Goal: Transaction & Acquisition: Purchase product/service

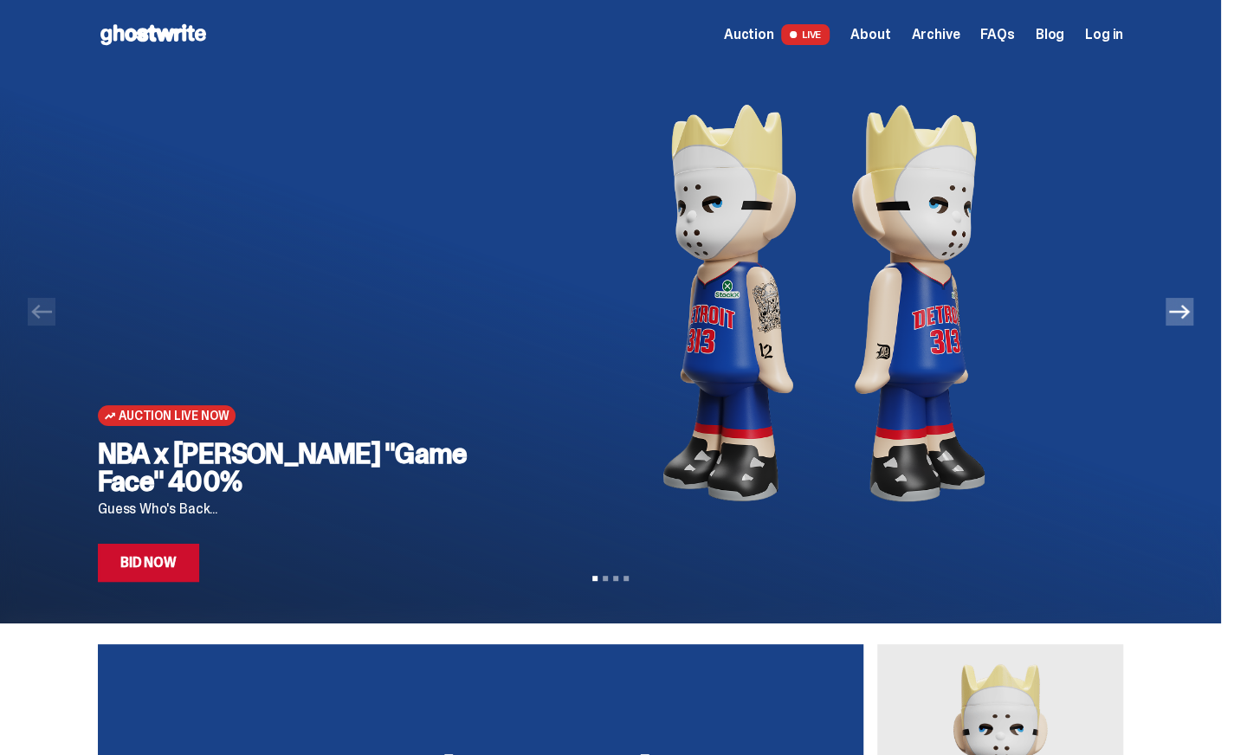
click at [1169, 318] on icon "Next" at bounding box center [1179, 311] width 21 height 21
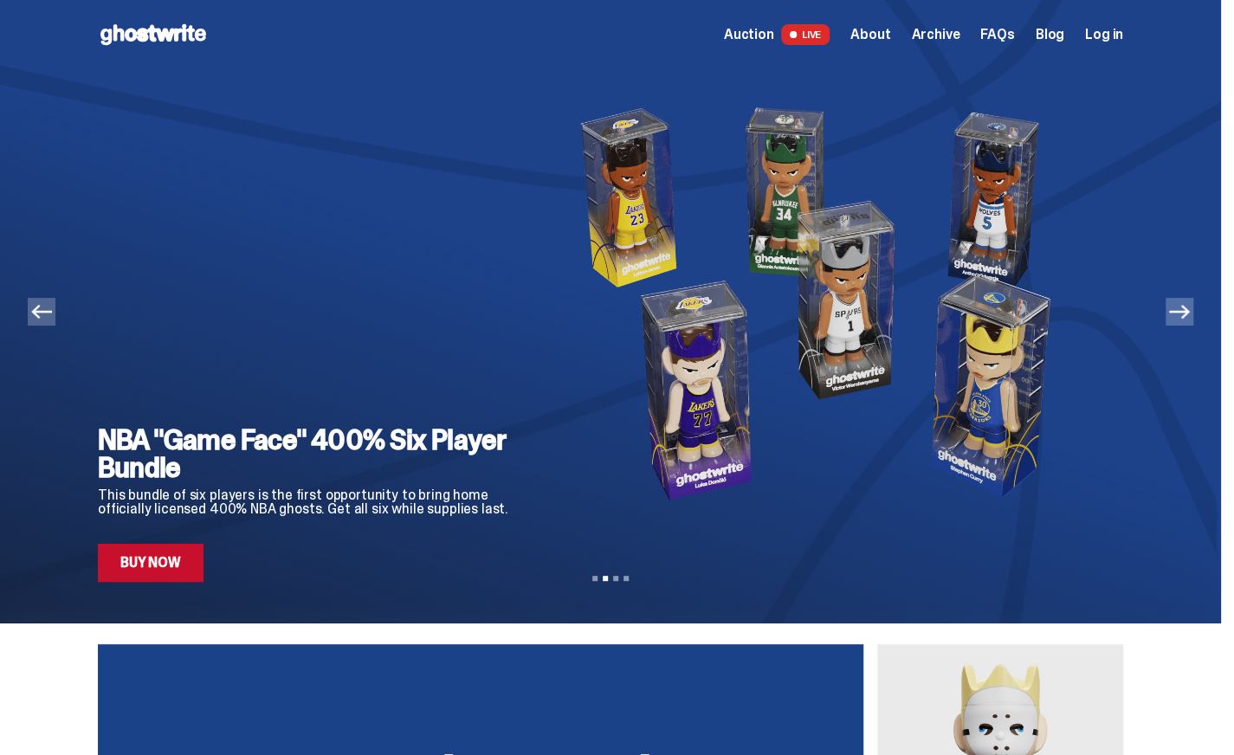
click at [1169, 318] on icon "Next" at bounding box center [1179, 311] width 21 height 21
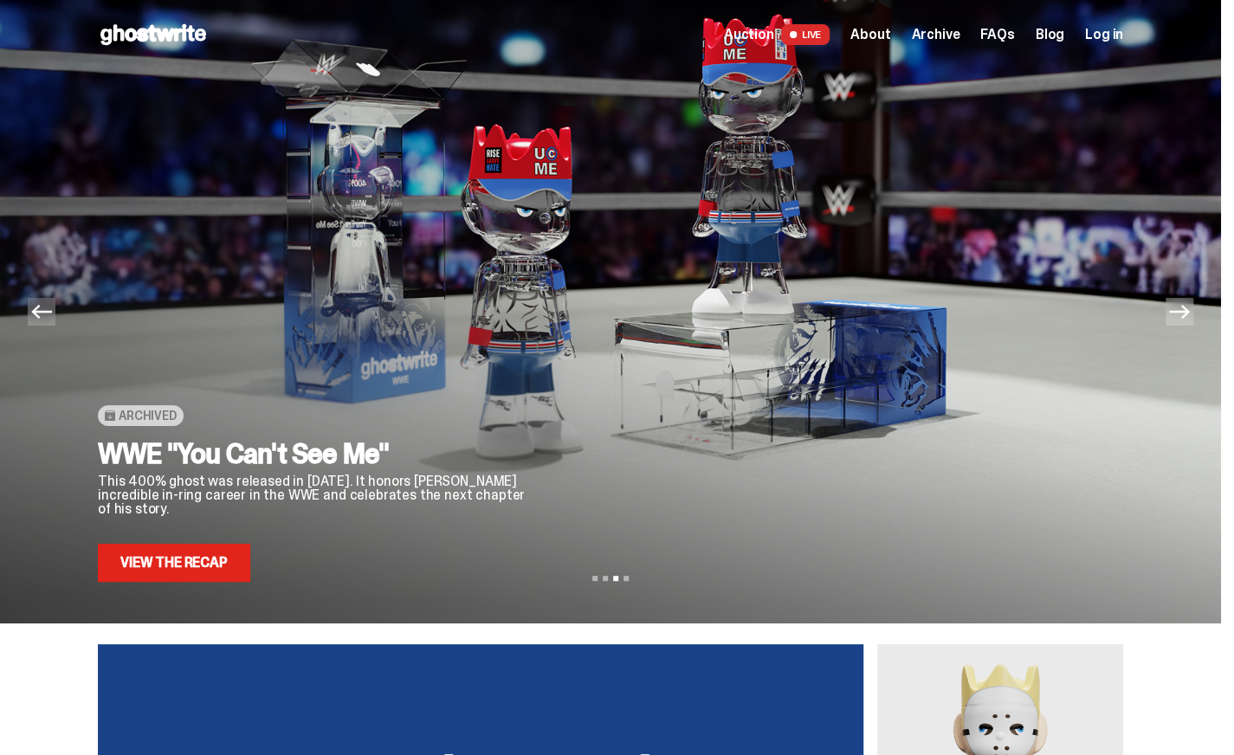
click at [1169, 318] on icon "Next" at bounding box center [1179, 311] width 21 height 21
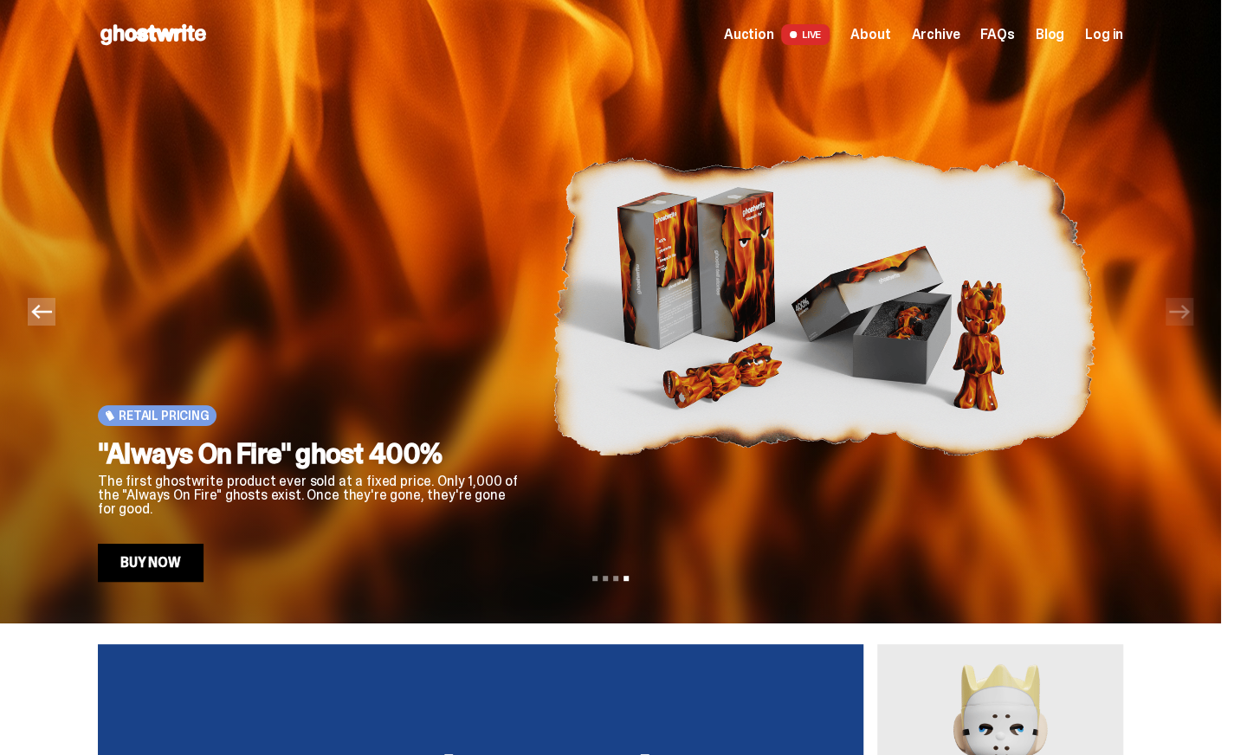
click at [52, 318] on icon "Previous" at bounding box center [41, 311] width 21 height 21
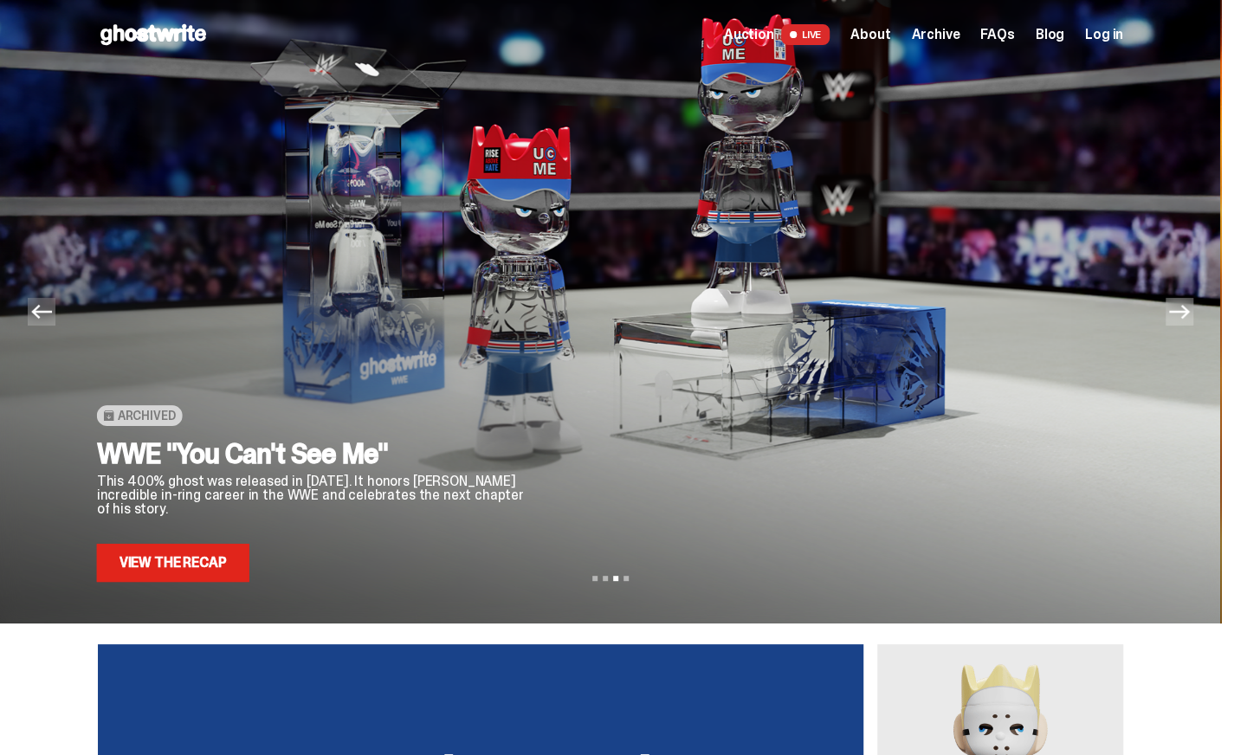
click at [52, 318] on icon "Previous" at bounding box center [41, 311] width 21 height 21
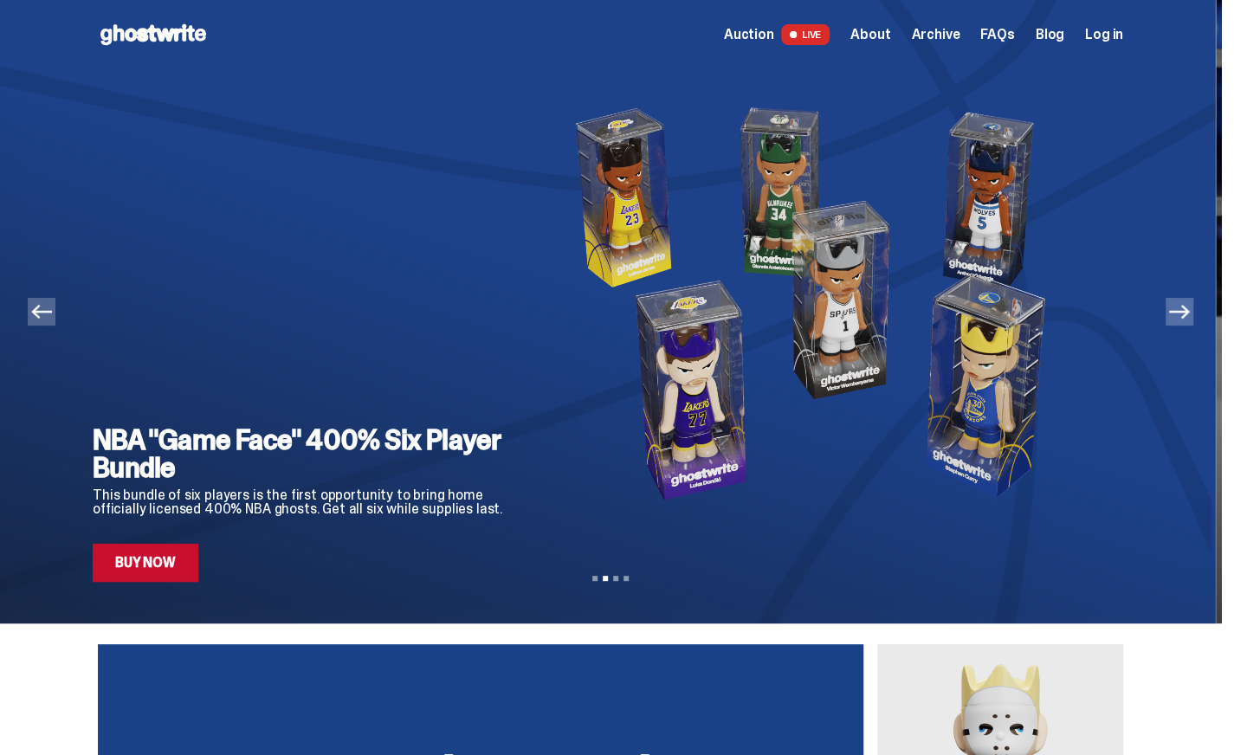
click at [52, 318] on icon "Previous" at bounding box center [41, 311] width 21 height 21
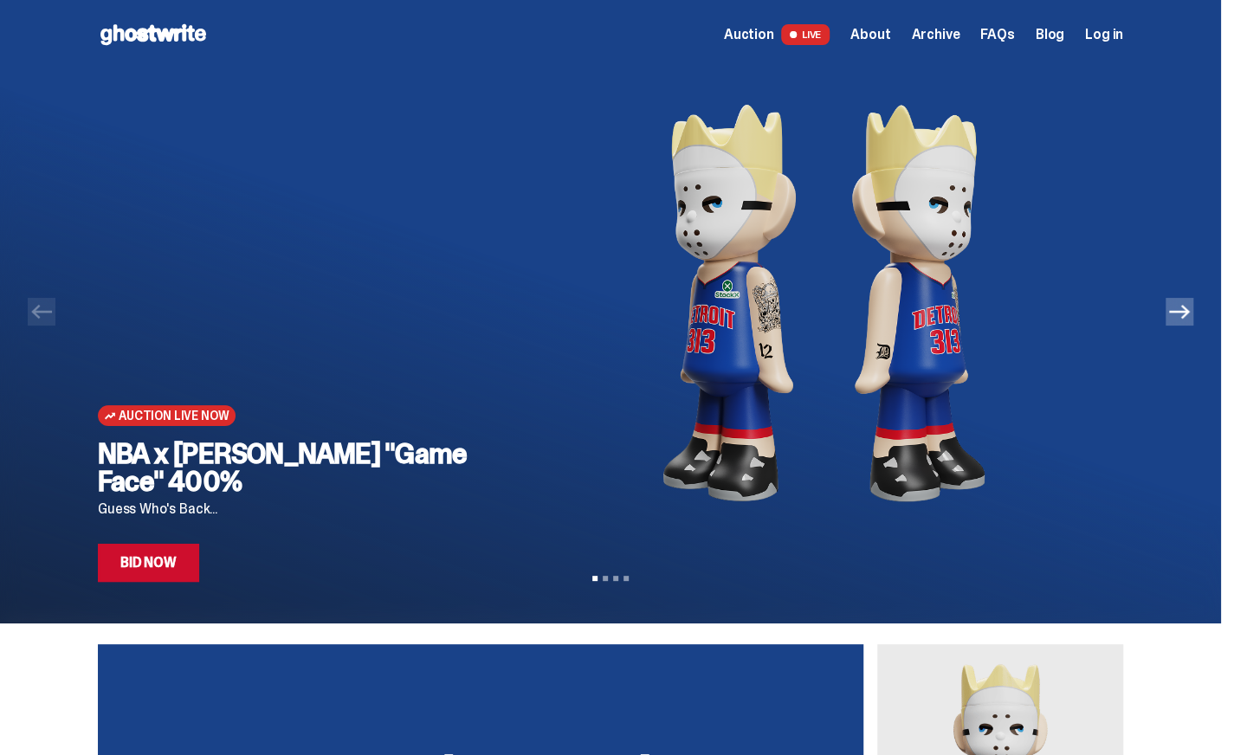
click at [135, 570] on link "Bid Now" at bounding box center [148, 563] width 101 height 38
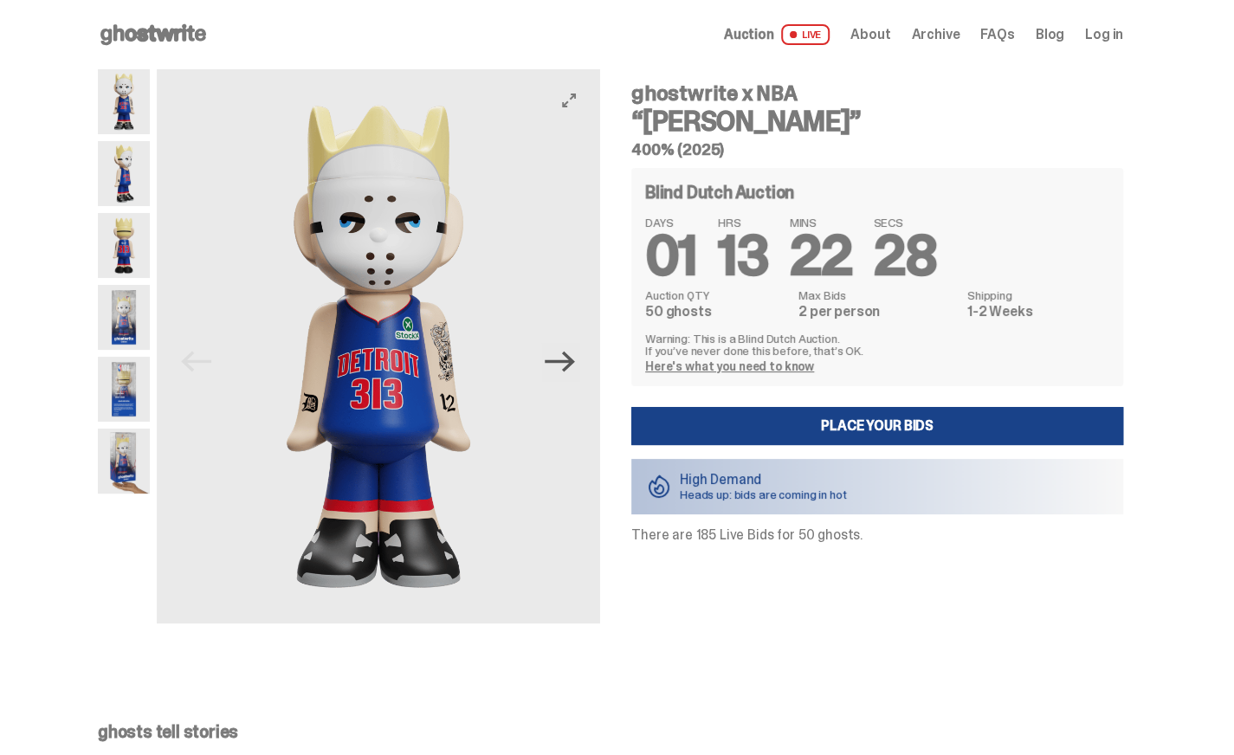
click at [571, 368] on icon "Next" at bounding box center [560, 362] width 30 height 21
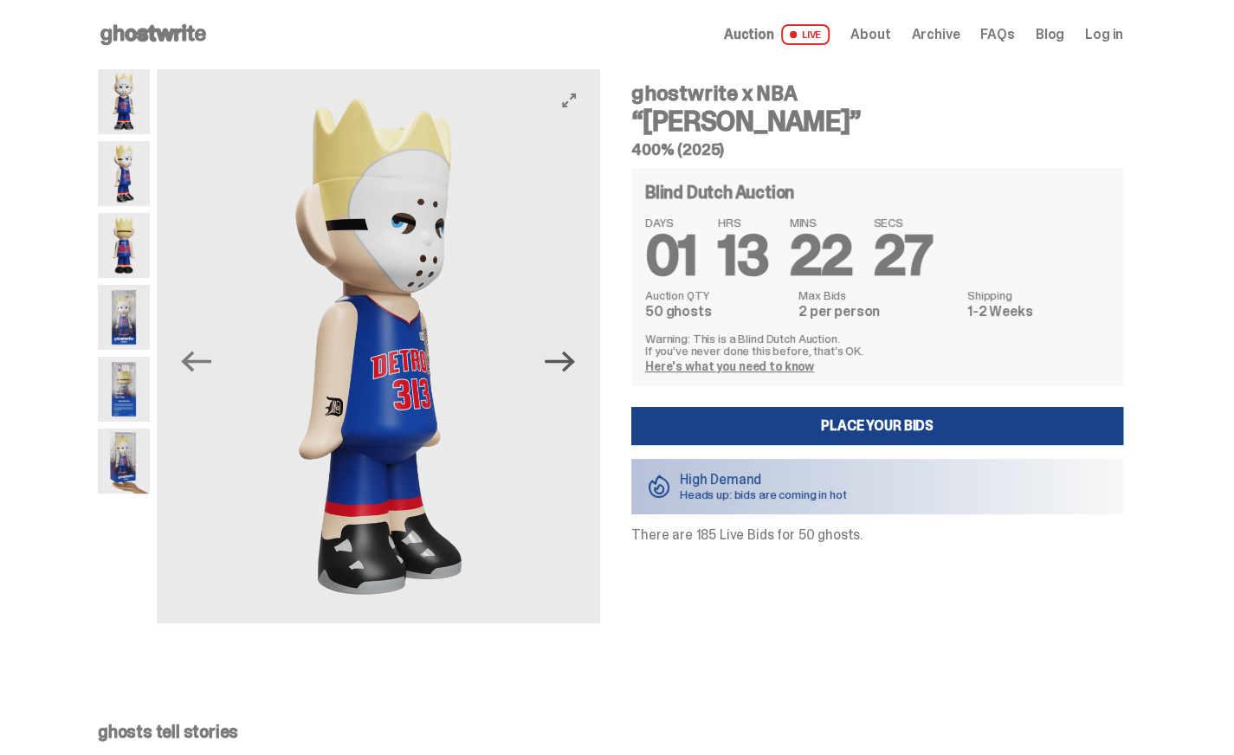
click at [571, 368] on icon "Next" at bounding box center [560, 362] width 30 height 21
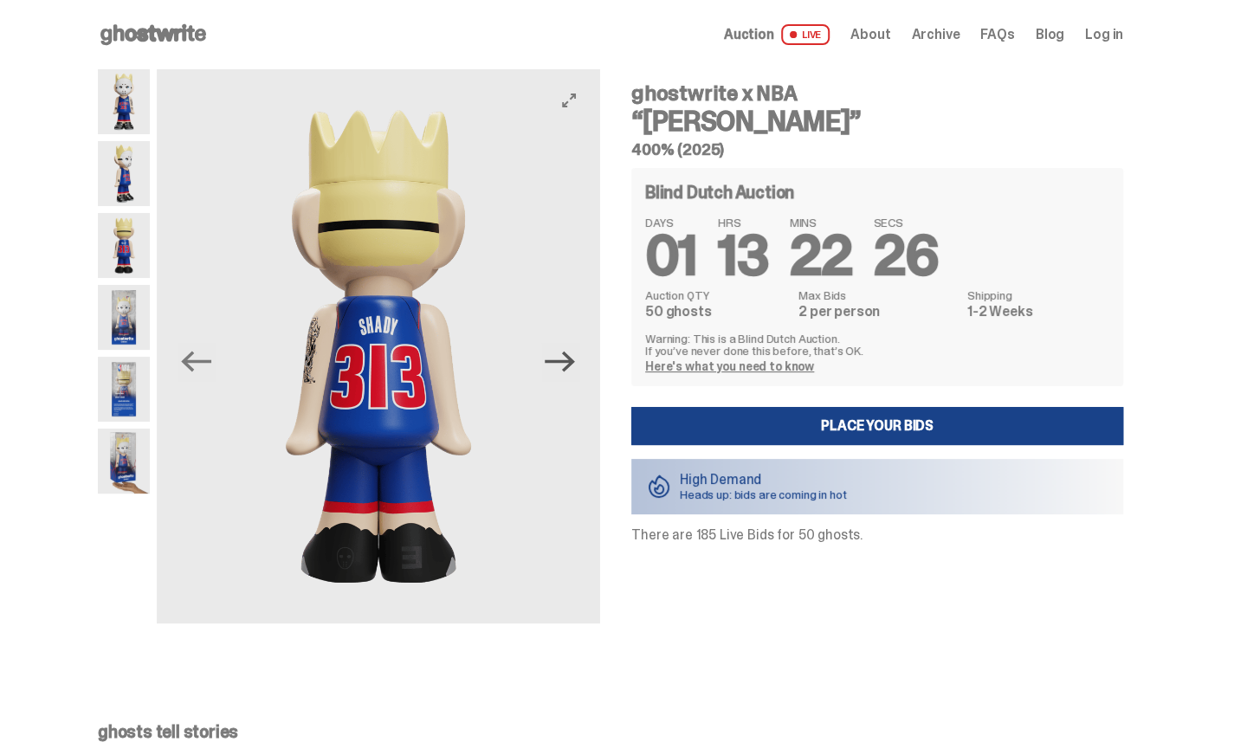
click at [571, 368] on icon "Next" at bounding box center [560, 362] width 30 height 21
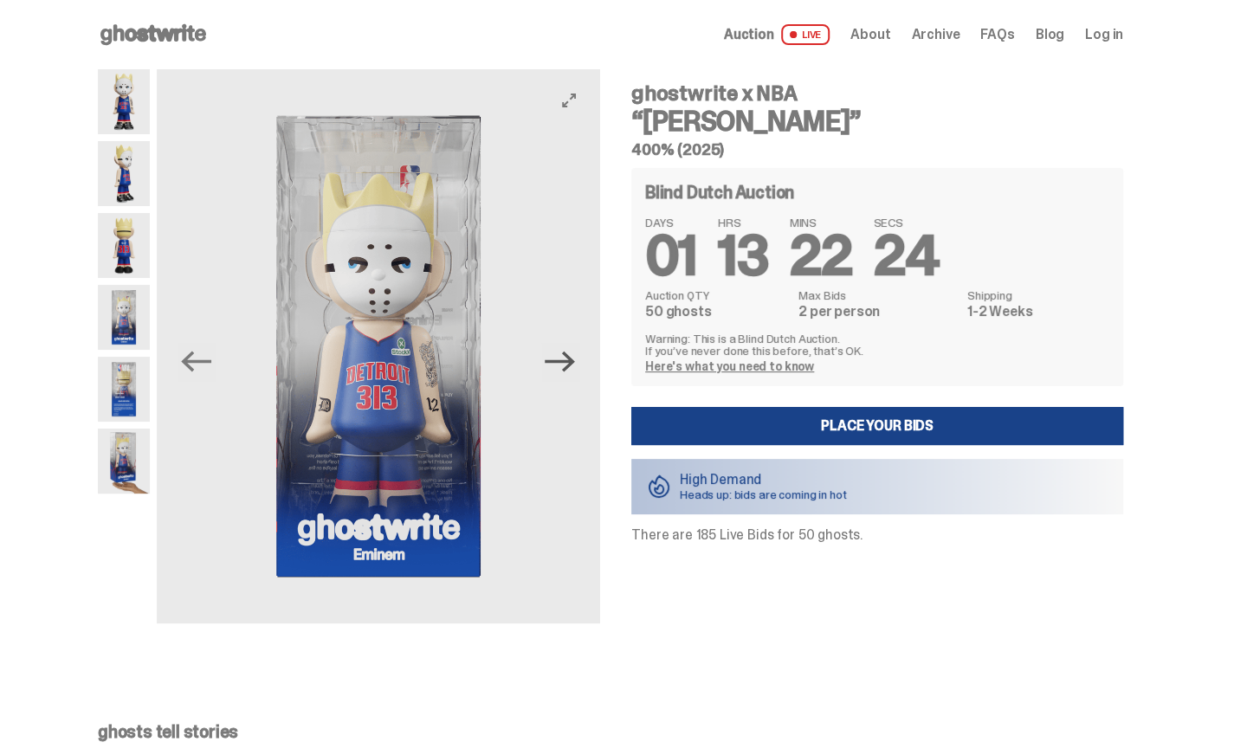
click at [571, 368] on icon "Next" at bounding box center [560, 362] width 30 height 21
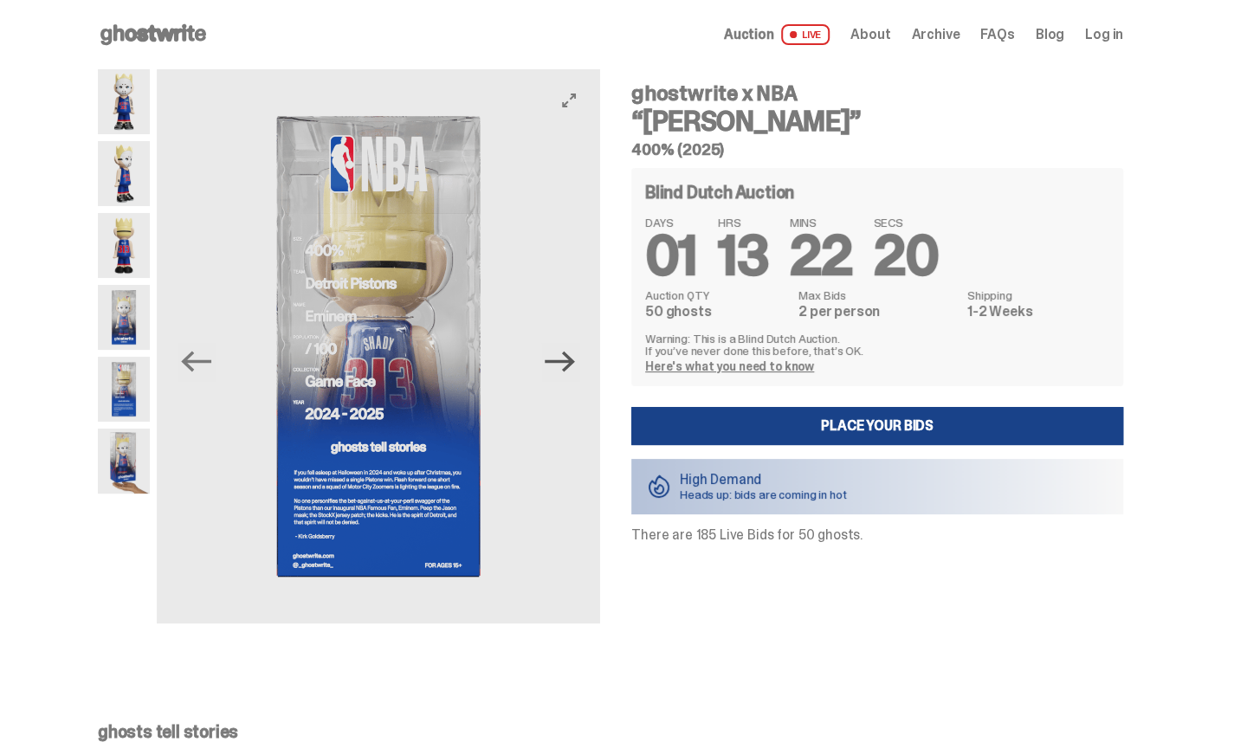
click at [571, 368] on icon "Next" at bounding box center [560, 362] width 30 height 21
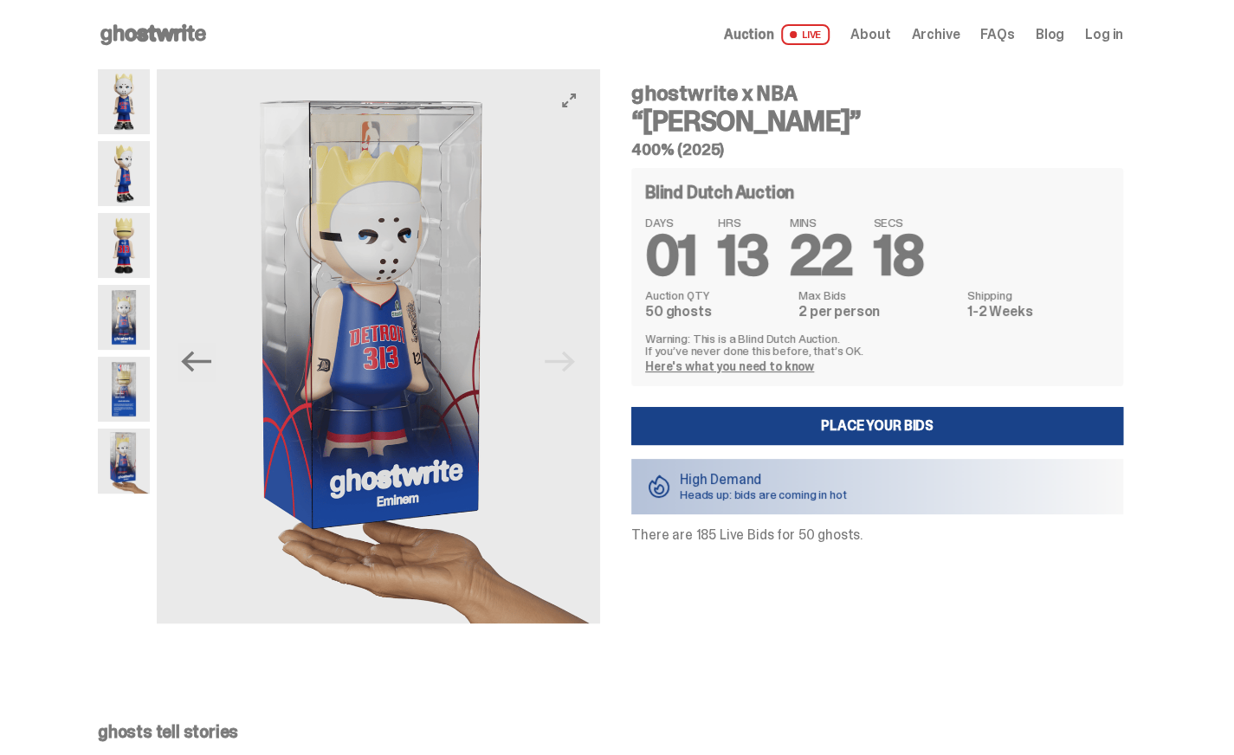
click at [571, 368] on img at bounding box center [378, 346] width 443 height 554
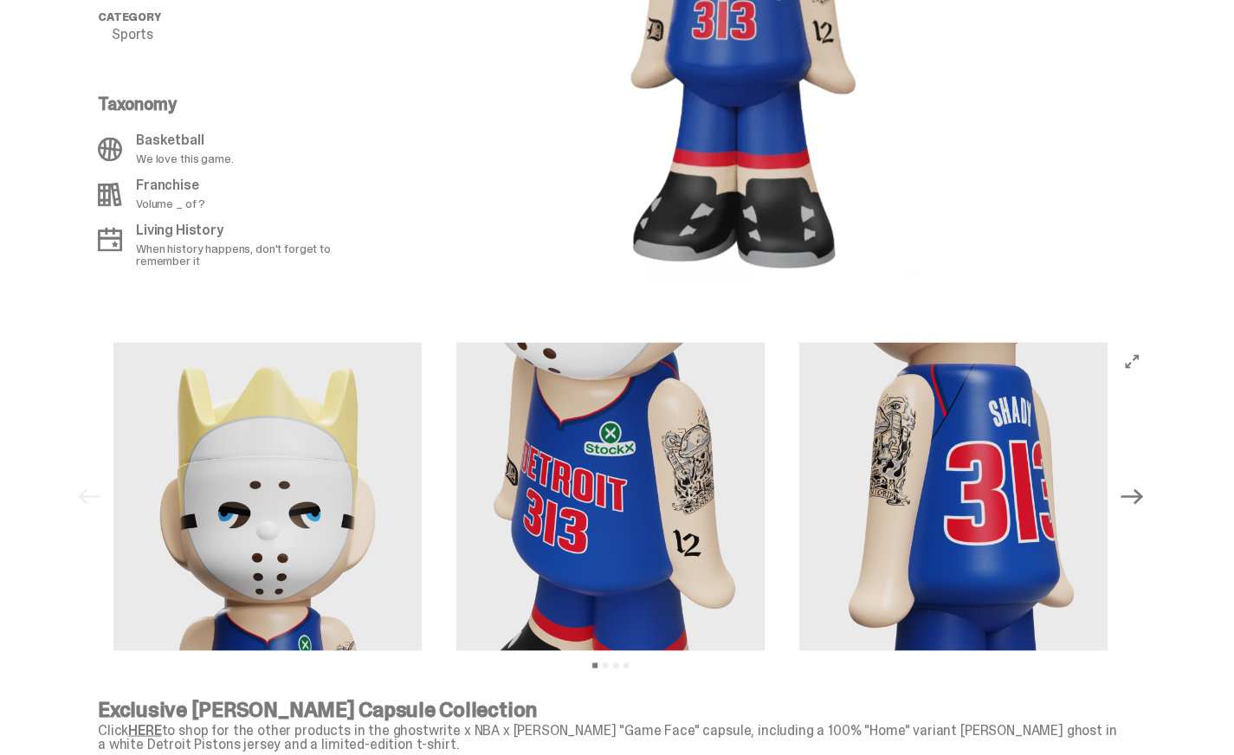
scroll to position [1459, 0]
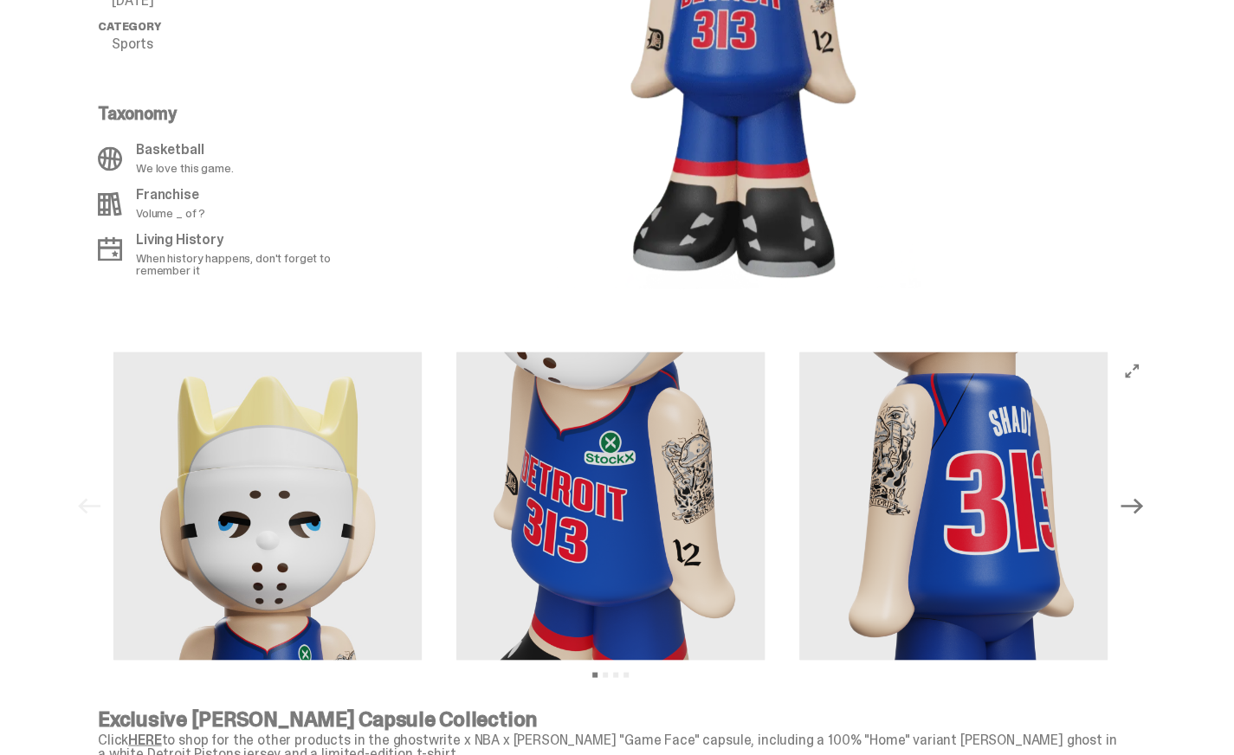
click at [1137, 495] on icon "Next" at bounding box center [1132, 506] width 23 height 23
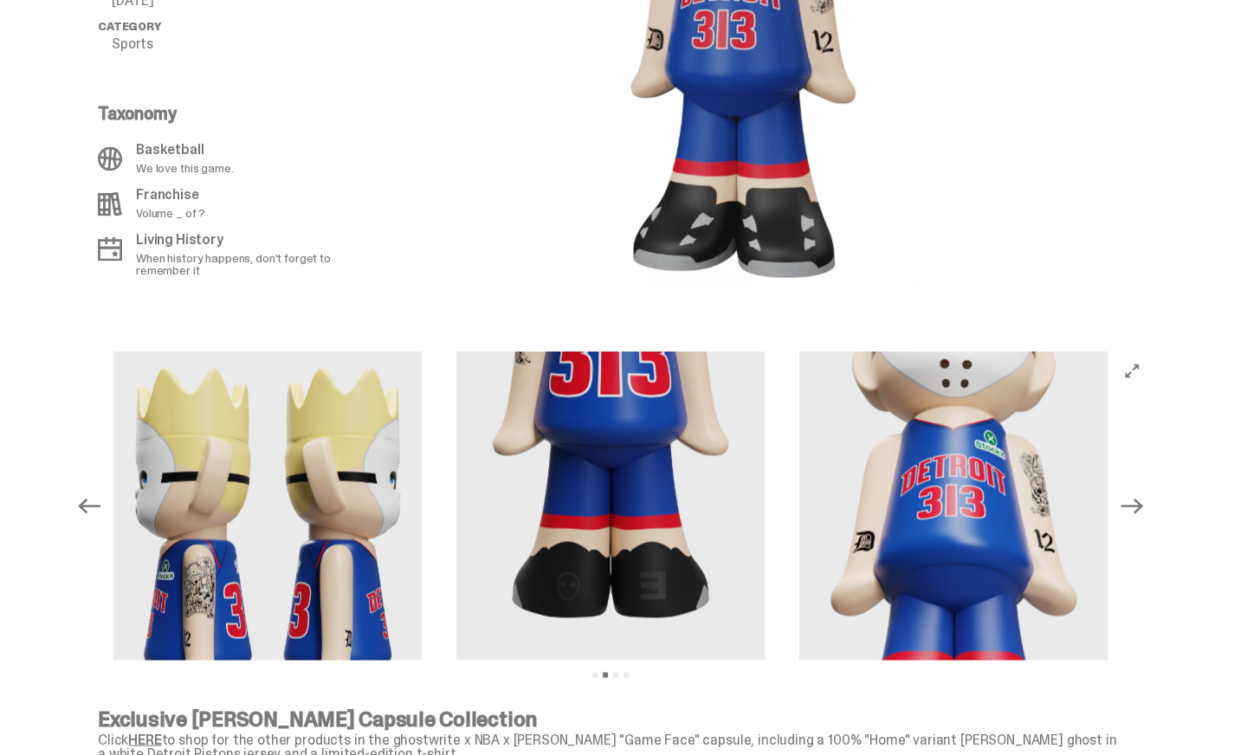
click at [1137, 495] on icon "Next" at bounding box center [1132, 506] width 23 height 23
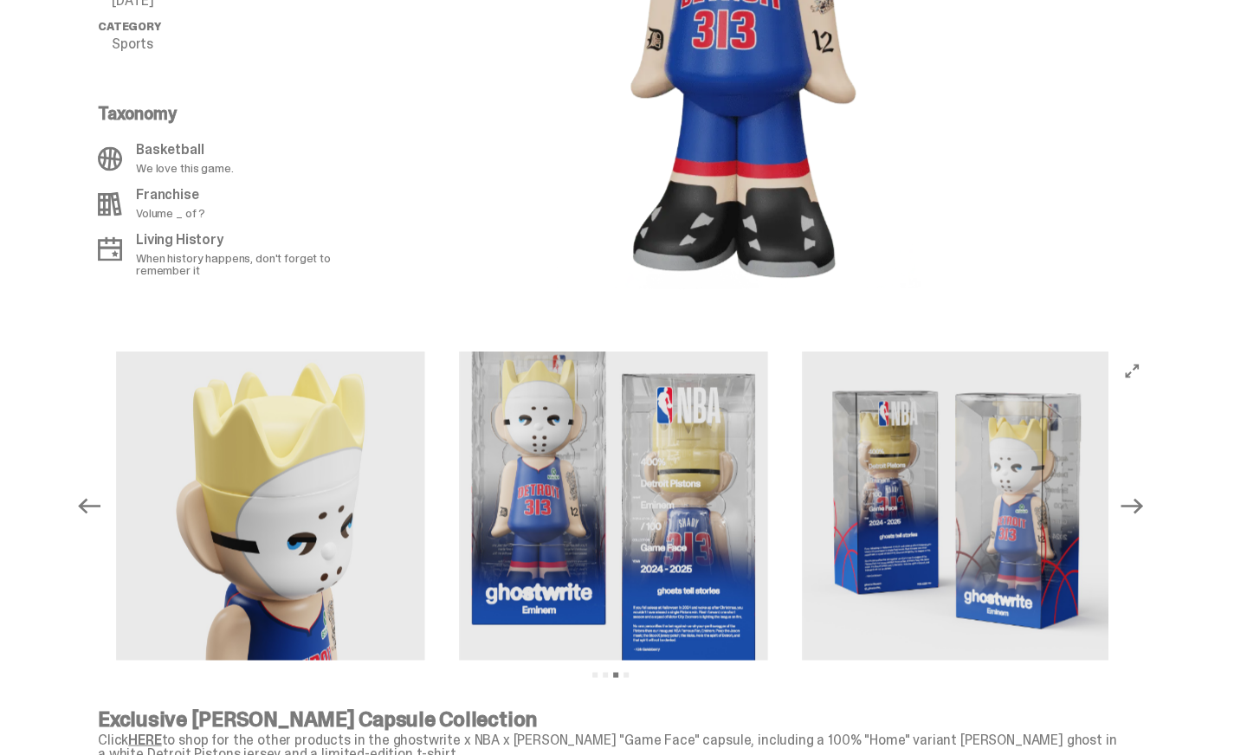
click at [1137, 495] on icon "Next" at bounding box center [1132, 506] width 23 height 23
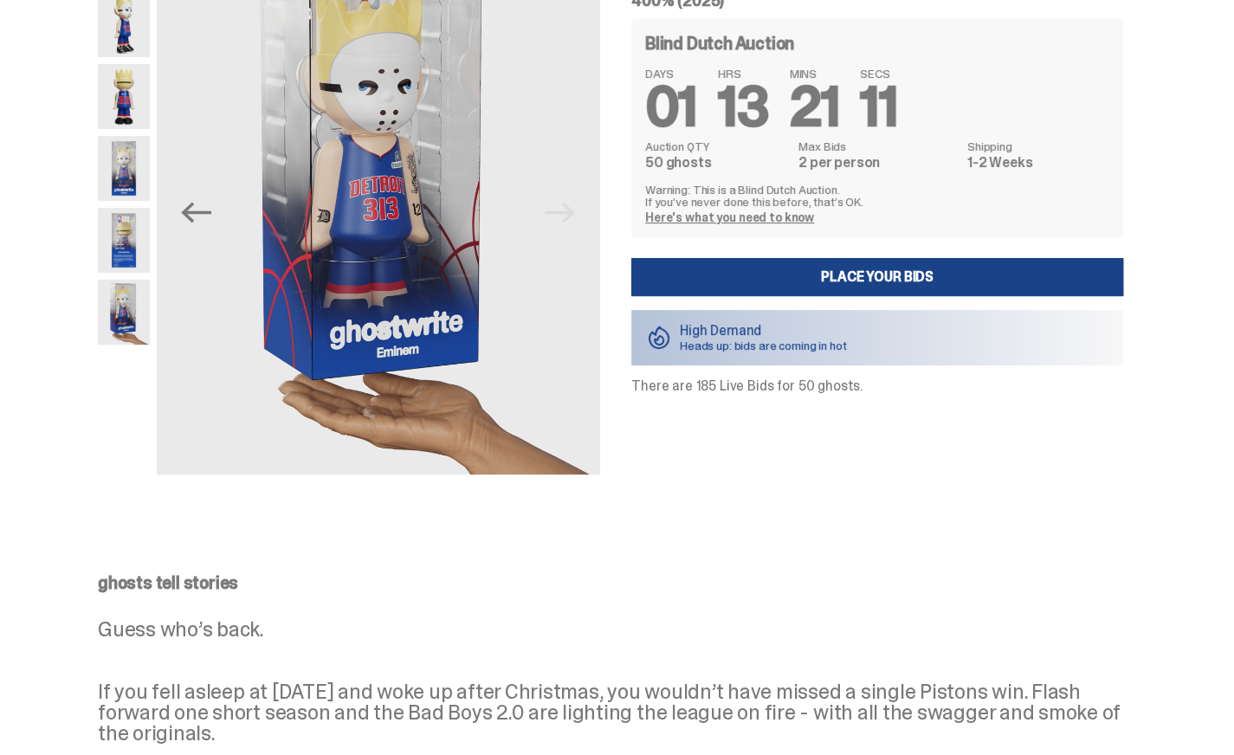
scroll to position [0, 0]
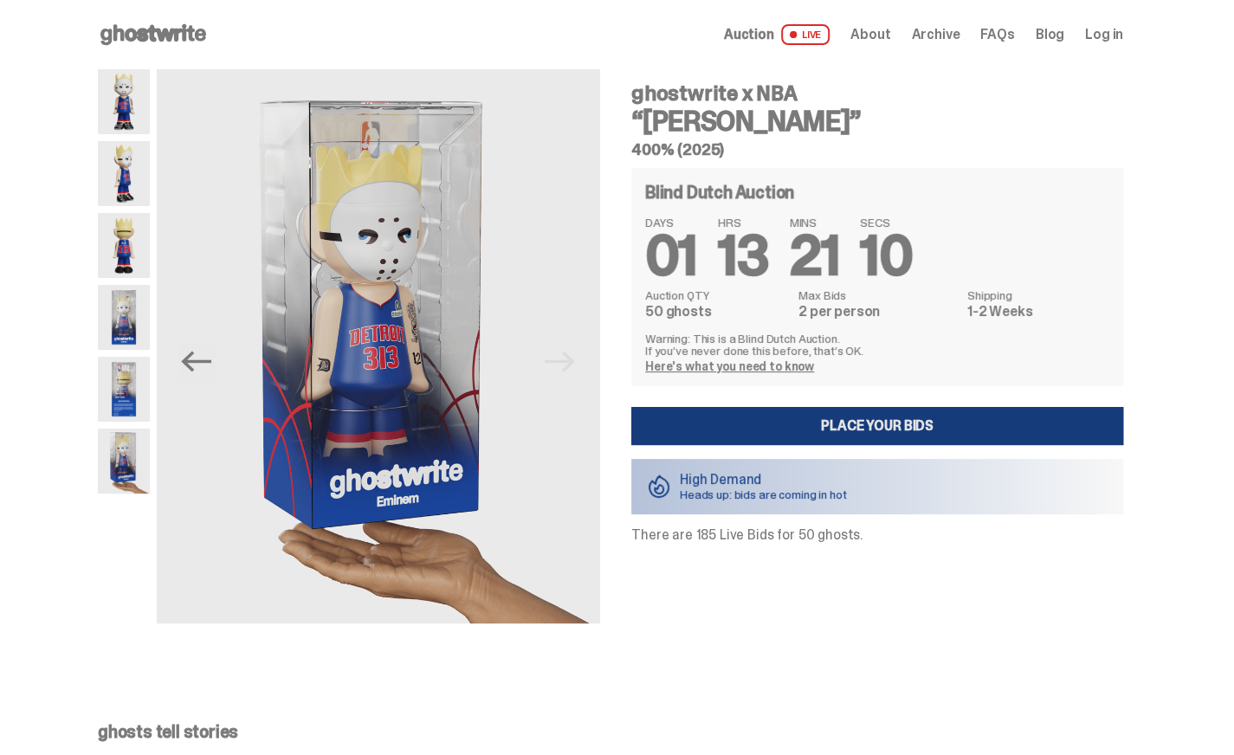
click at [903, 419] on link "Place your Bids" at bounding box center [877, 426] width 492 height 38
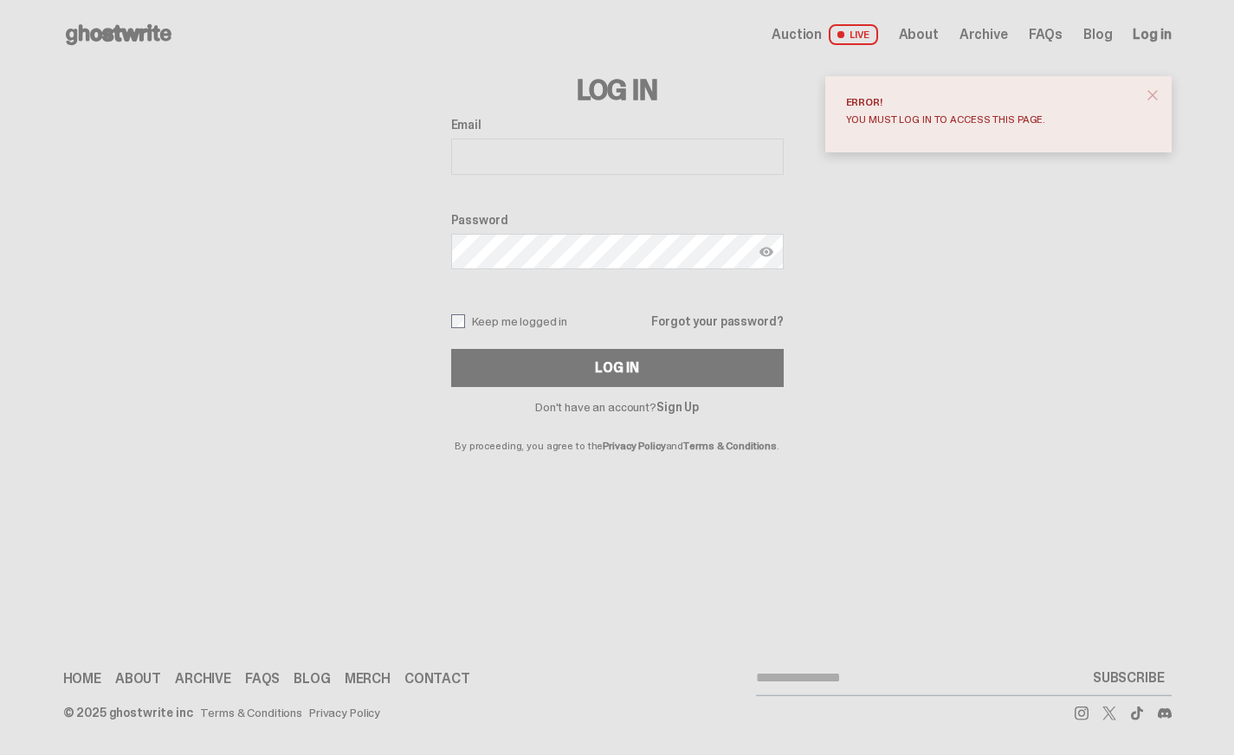
click at [1154, 96] on span "close" at bounding box center [1152, 95] width 17 height 17
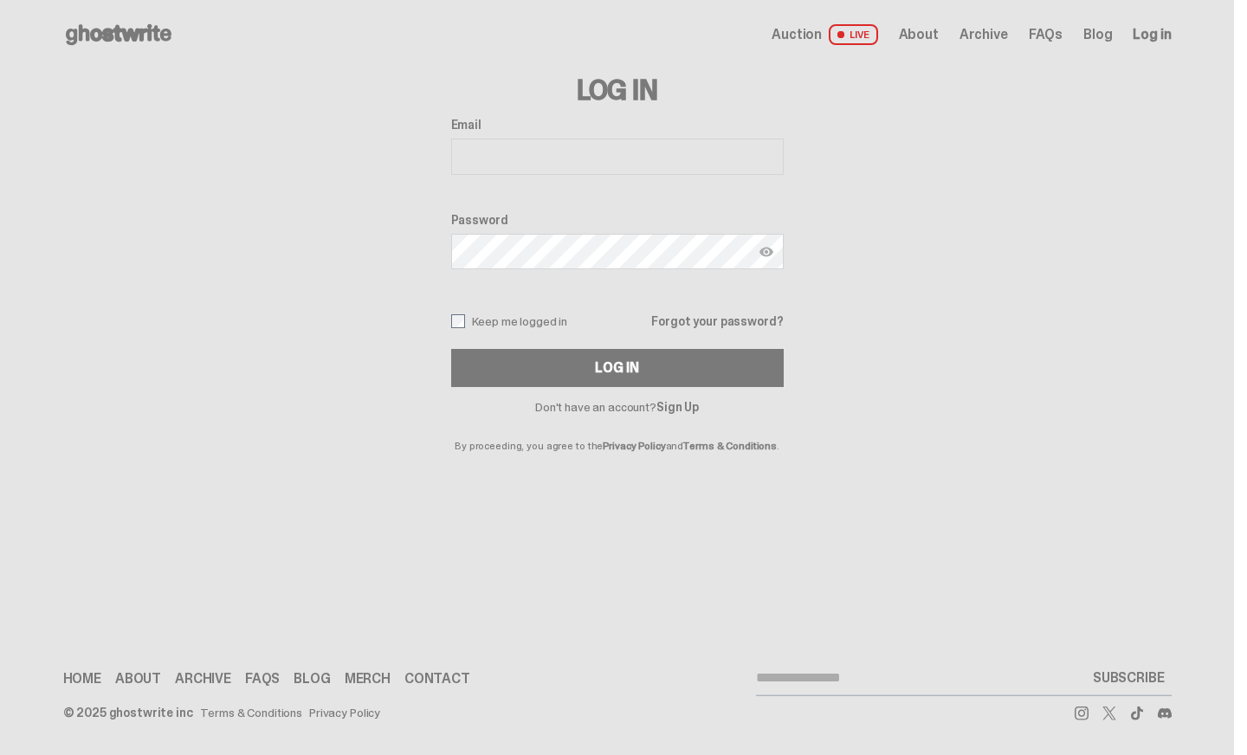
click at [844, 39] on span "LIVE" at bounding box center [853, 34] width 49 height 21
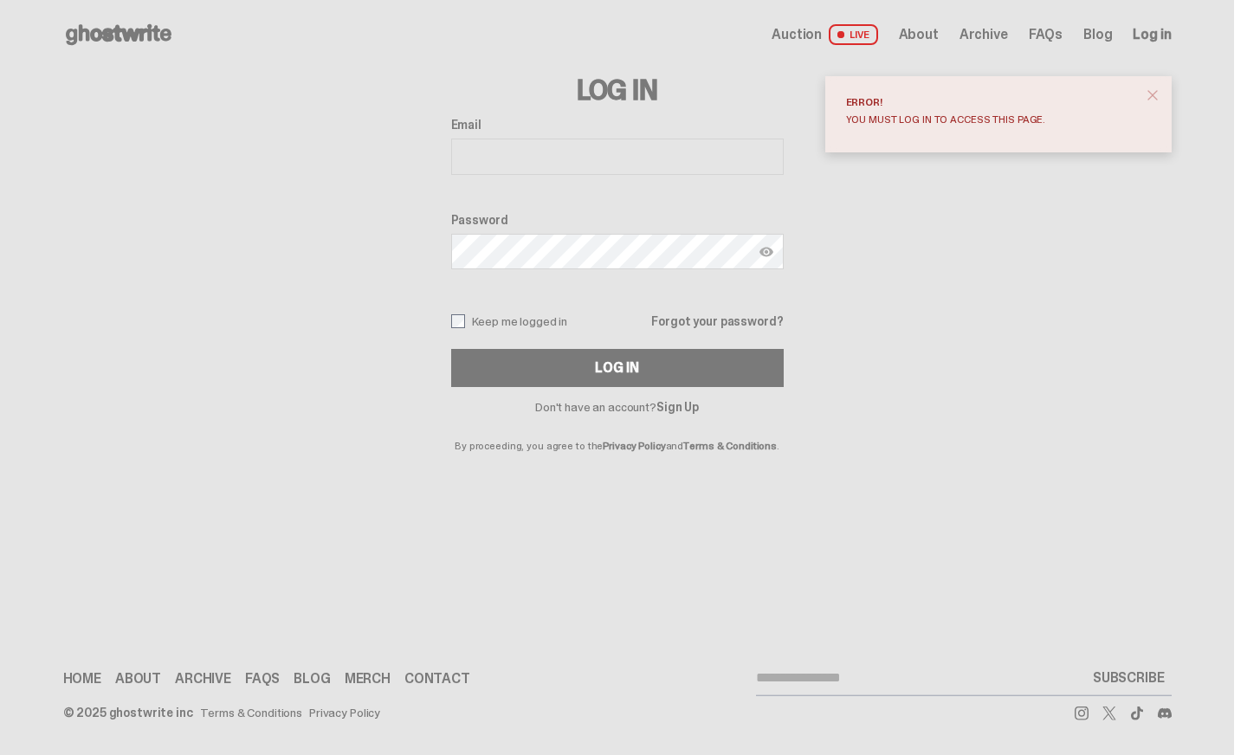
click at [683, 409] on link "Sign Up" at bounding box center [678, 407] width 42 height 16
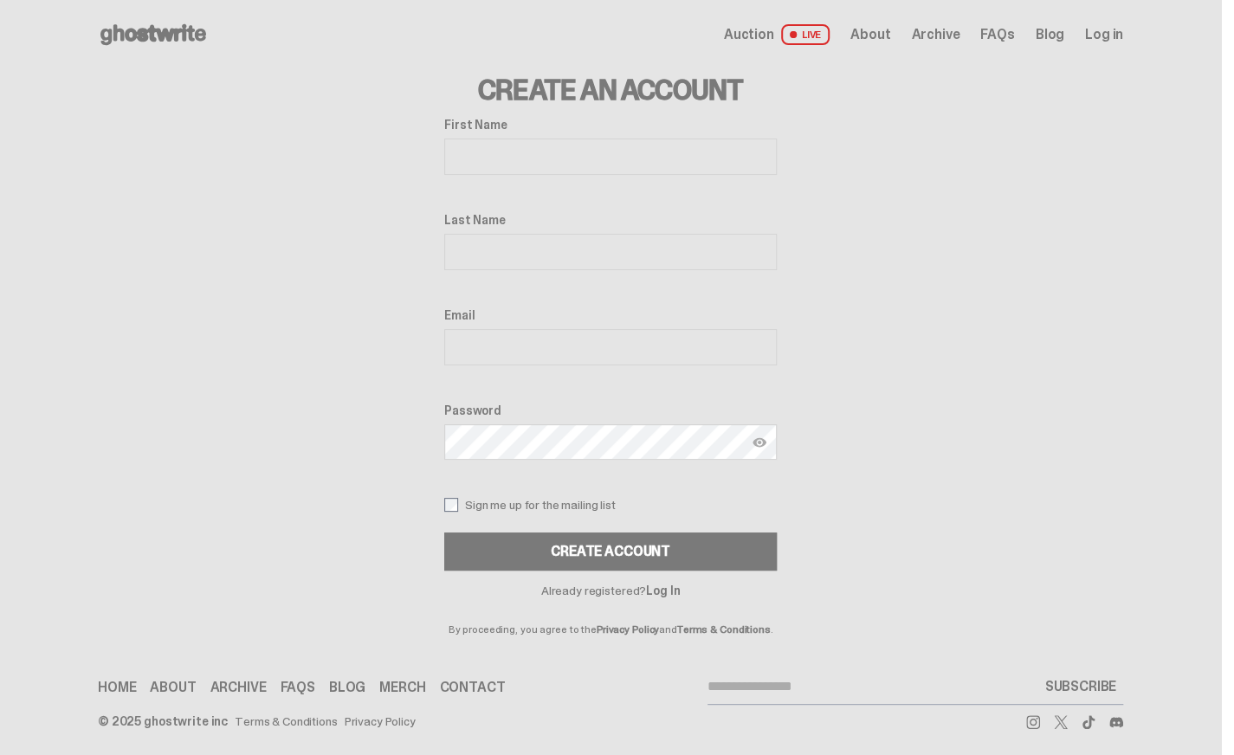
click at [703, 169] on input "First Name" at bounding box center [610, 157] width 333 height 36
type input "***"
type input "**********"
click at [444, 533] on button "Create Account" at bounding box center [610, 552] width 333 height 38
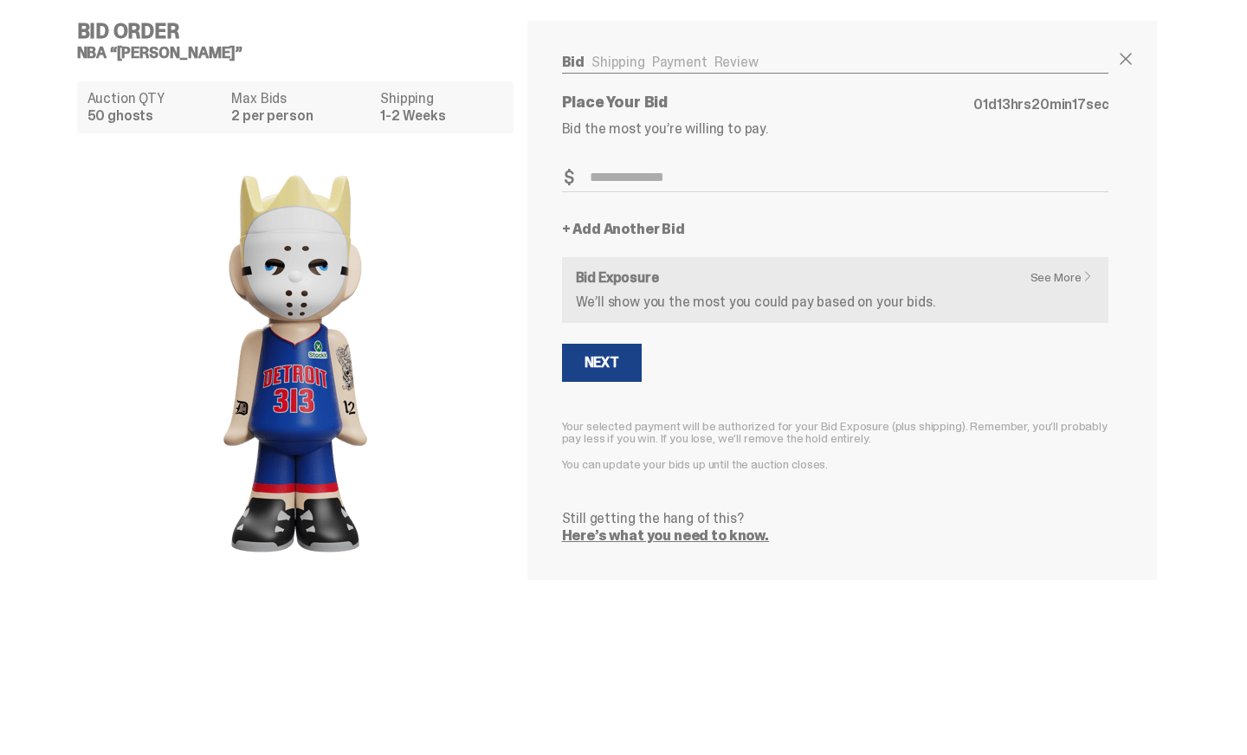
click at [808, 307] on p "We’ll show you the most you could pay based on your bids." at bounding box center [836, 302] width 520 height 14
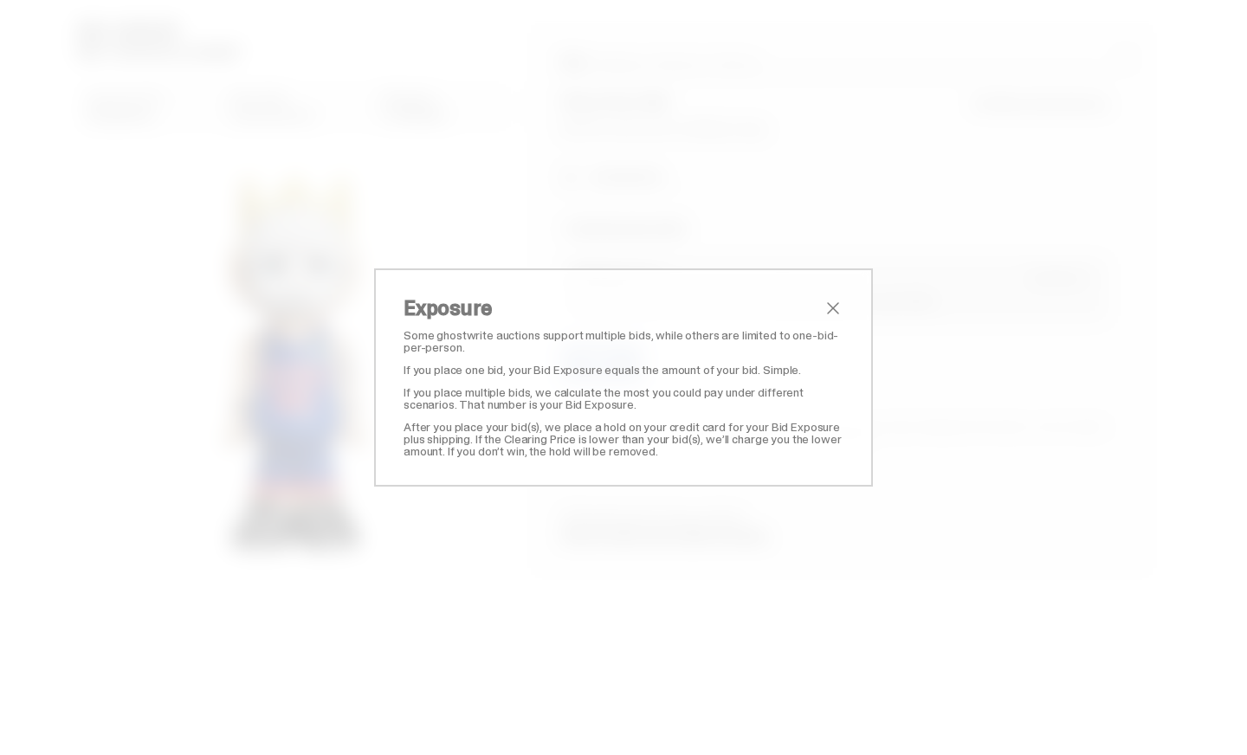
click at [833, 299] on span "close" at bounding box center [833, 308] width 21 height 21
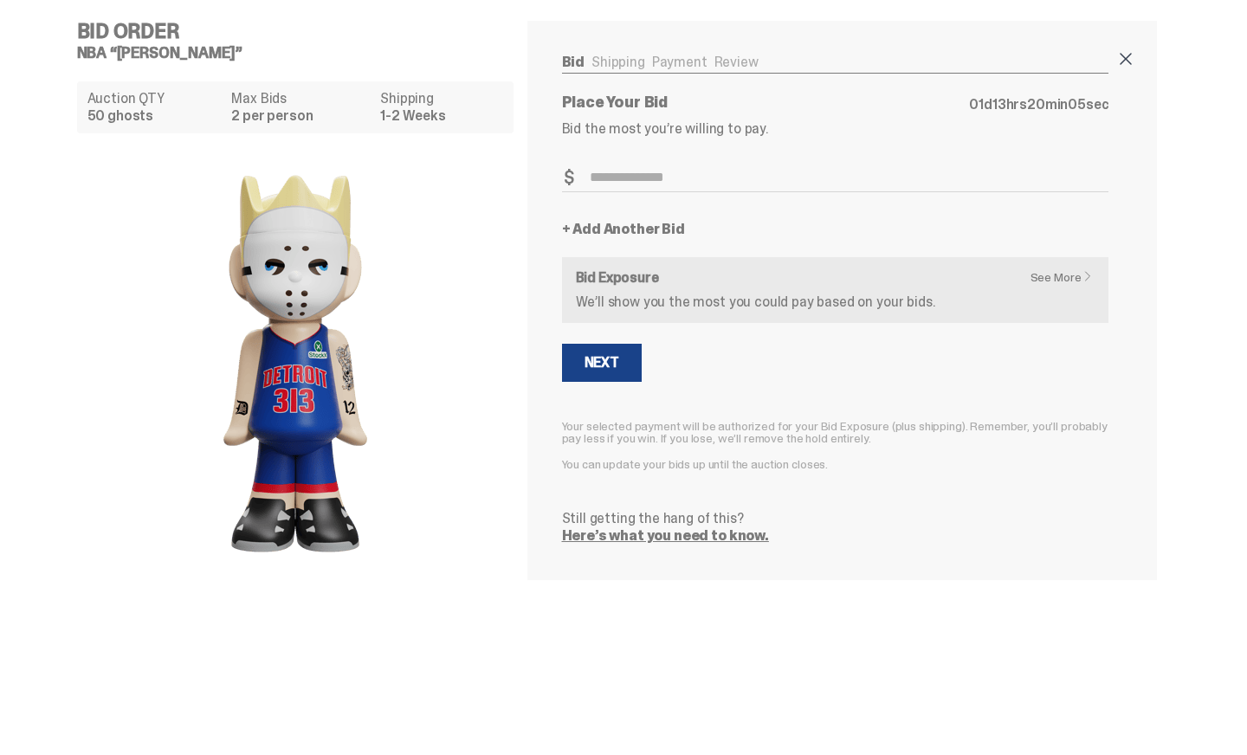
click at [1131, 64] on span at bounding box center [1126, 59] width 21 height 21
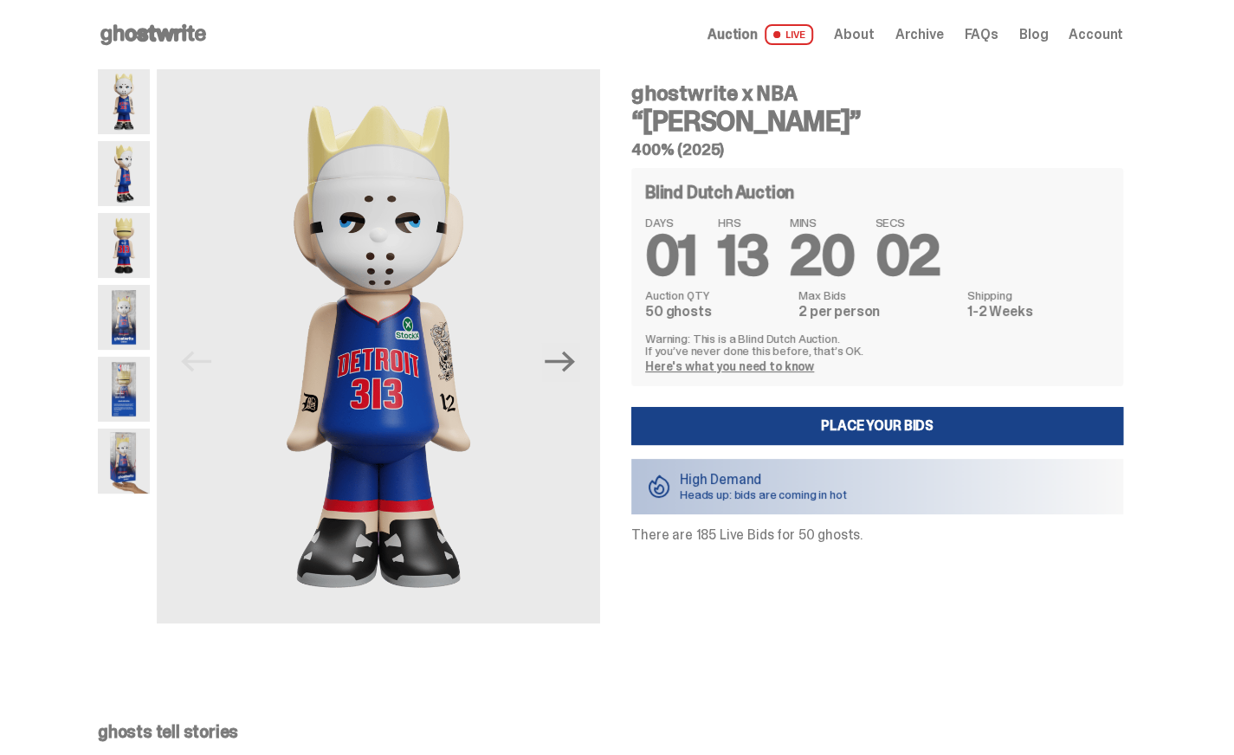
click at [780, 35] on span at bounding box center [777, 34] width 7 height 7
